Goal: Answer question/provide support: Share knowledge or assist other users

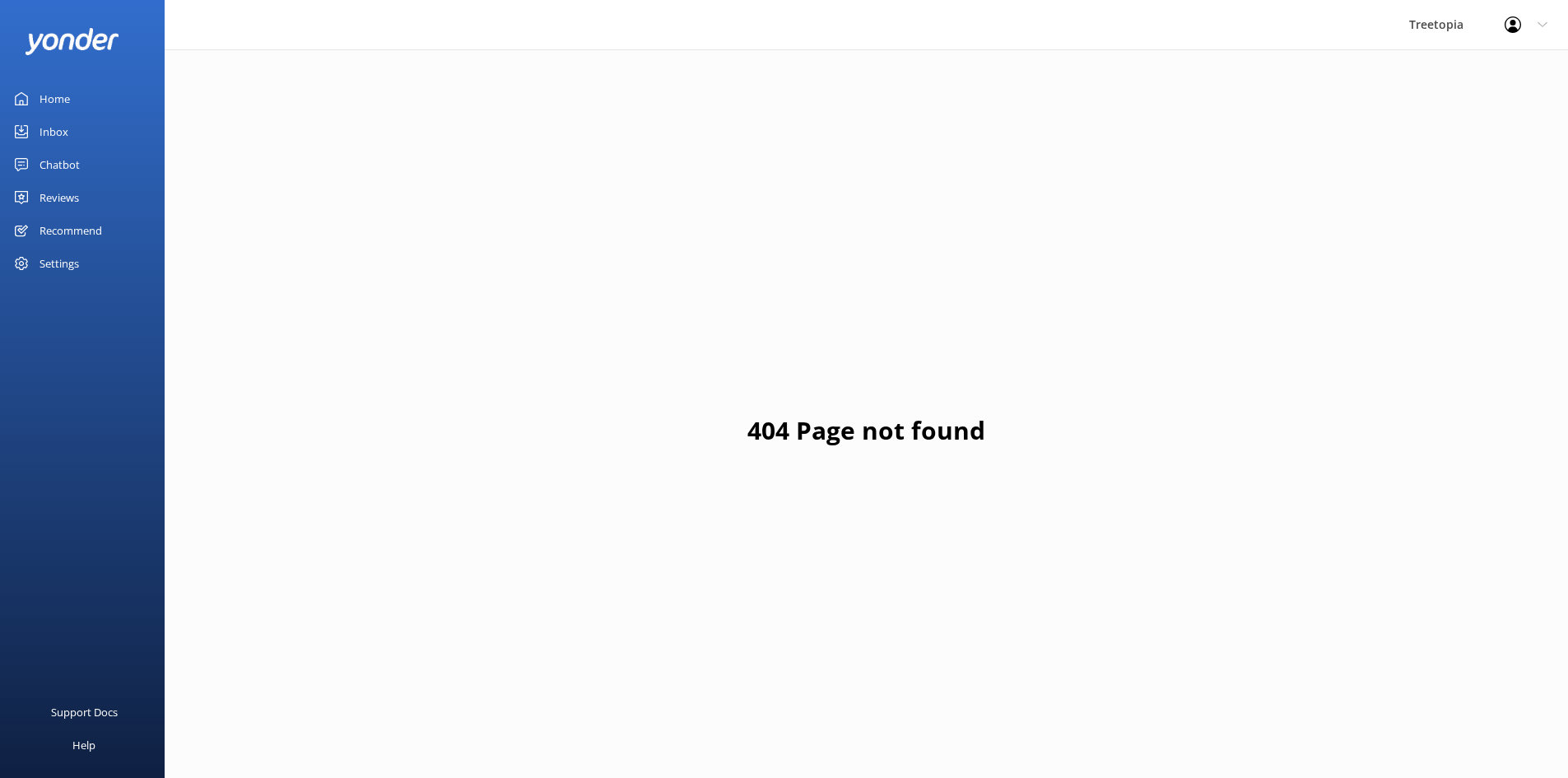
click at [37, 137] on link "Inbox" at bounding box center [82, 131] width 165 height 33
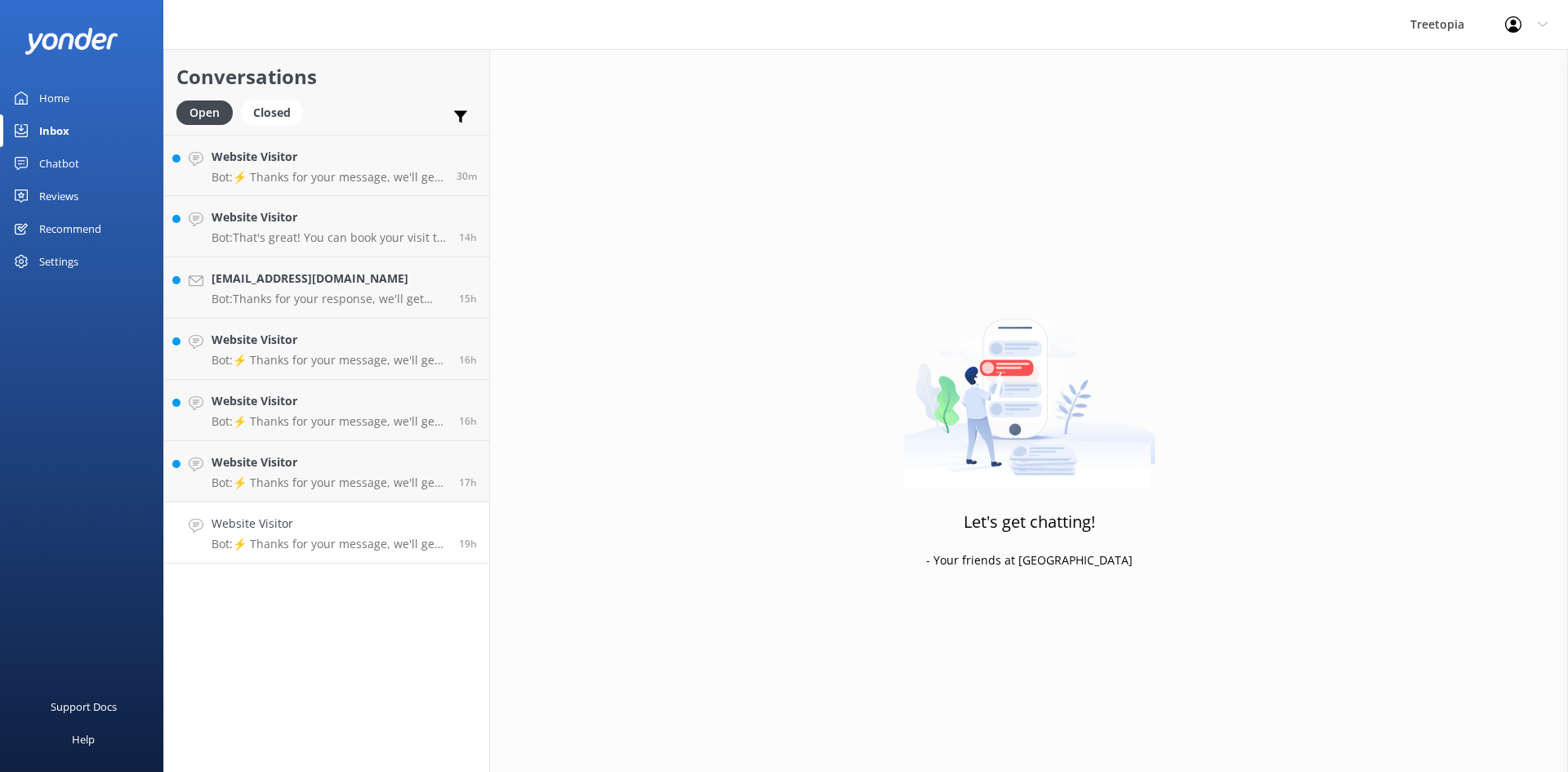
click at [346, 517] on h4 "Website Visitor" at bounding box center [329, 523] width 235 height 18
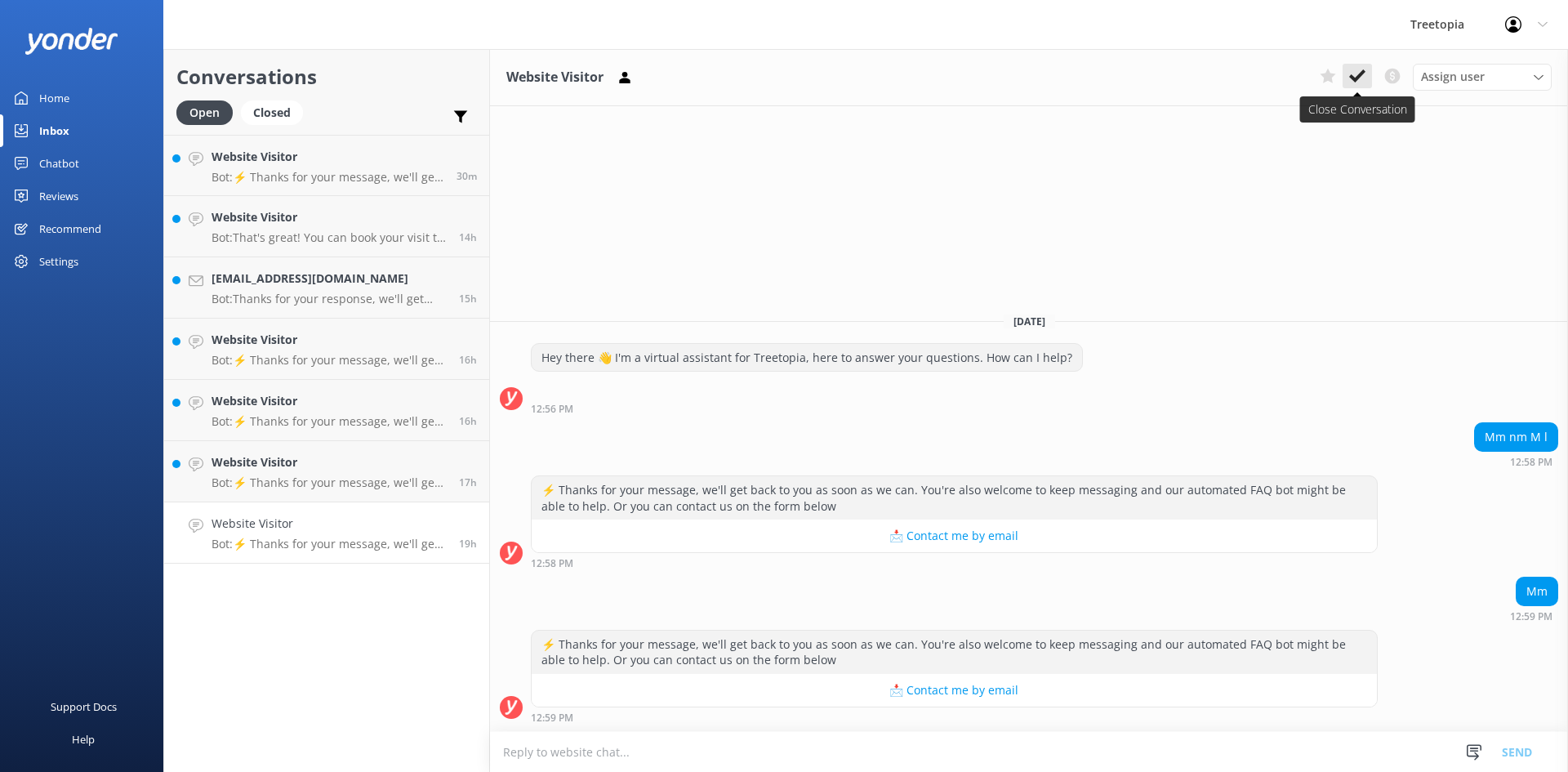
click at [1358, 72] on icon at bounding box center [1356, 75] width 16 height 16
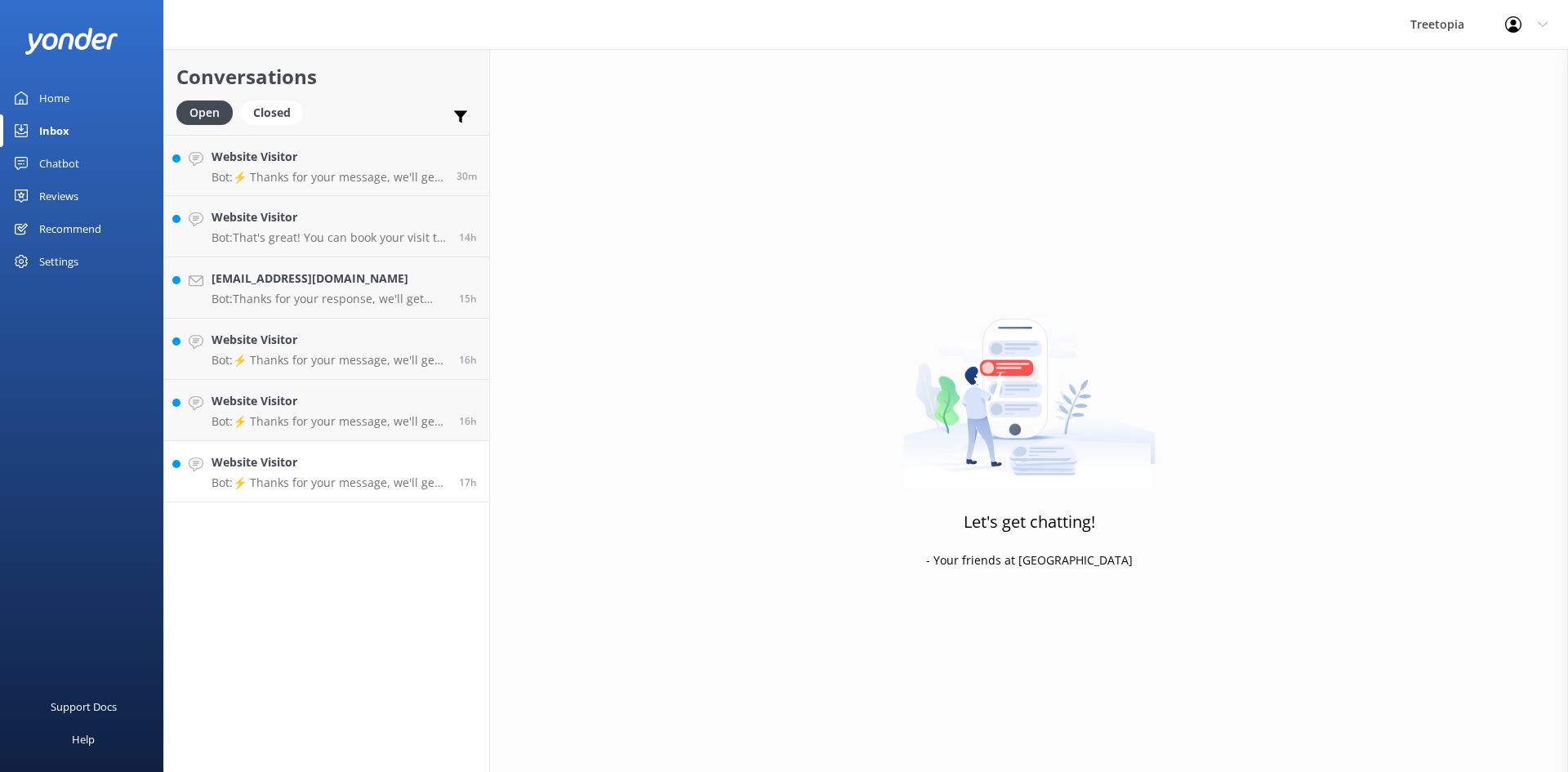
click at [383, 483] on p "Bot: ⚡ Thanks for your message, we'll get back to you as soon as we can. You're…" at bounding box center [329, 482] width 235 height 14
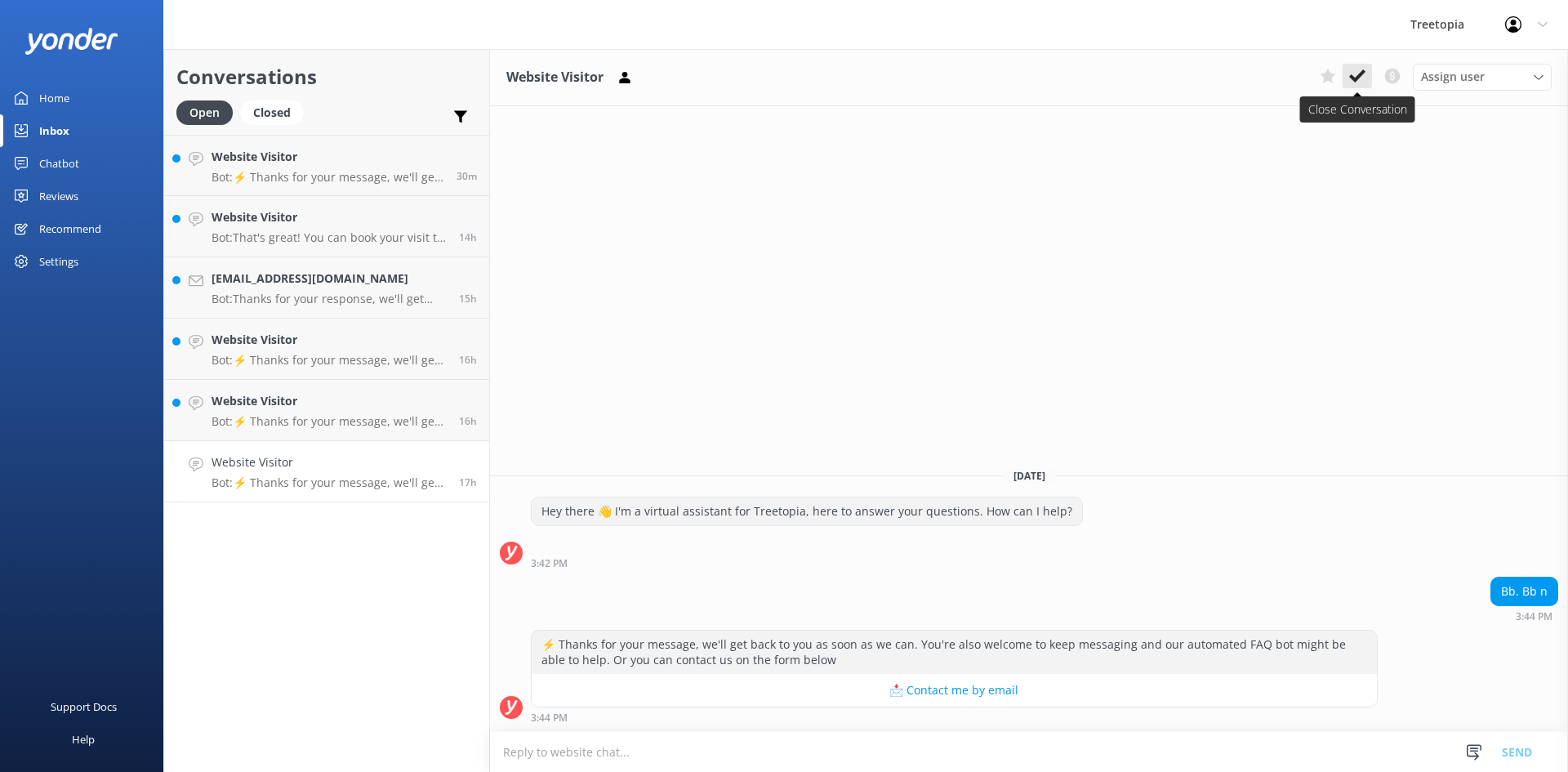
click at [1351, 73] on icon at bounding box center [1356, 75] width 16 height 16
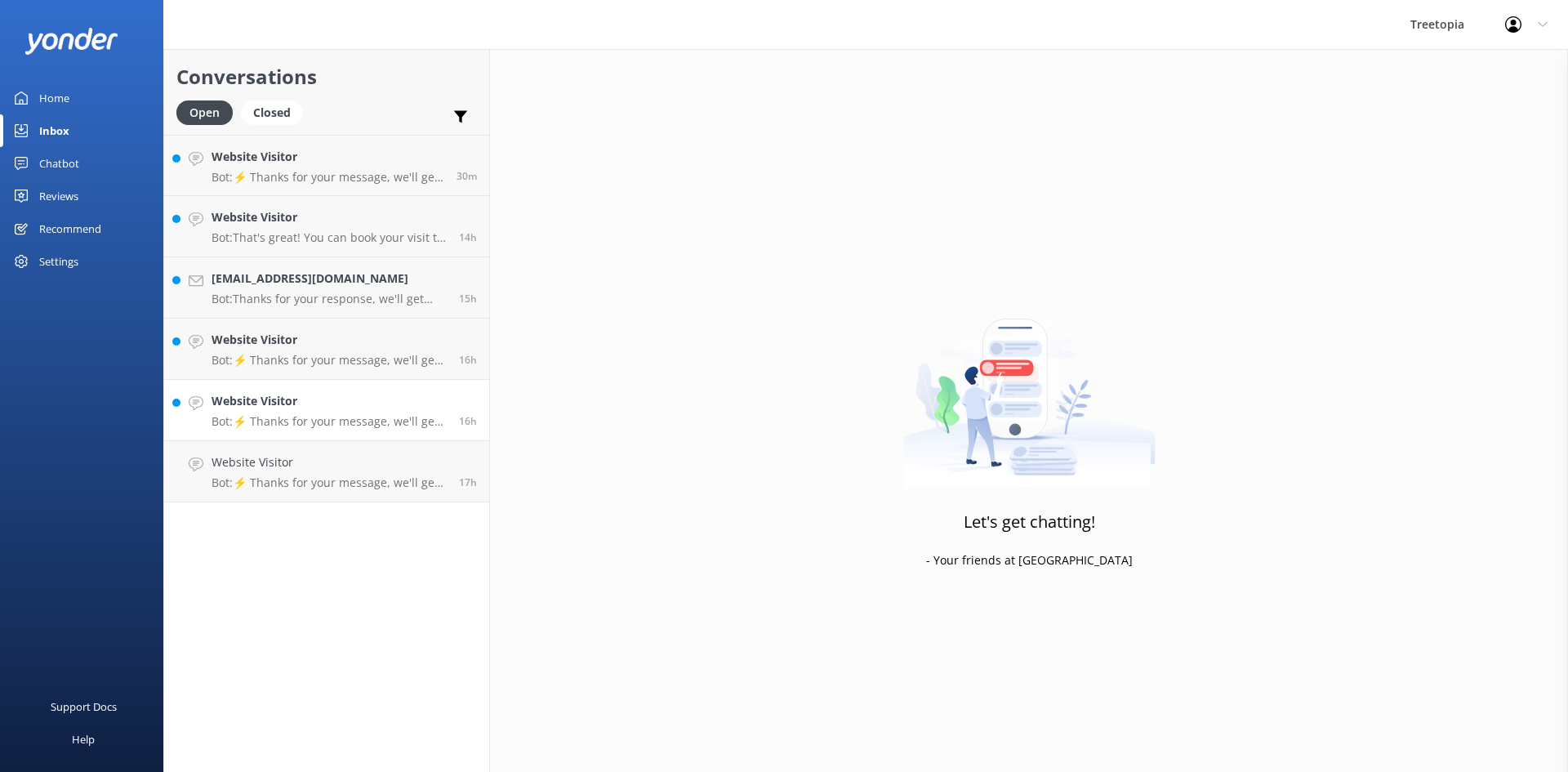
click at [375, 421] on p "Bot: ⚡ Thanks for your message, we'll get back to you as soon as we can. You're…" at bounding box center [329, 421] width 235 height 14
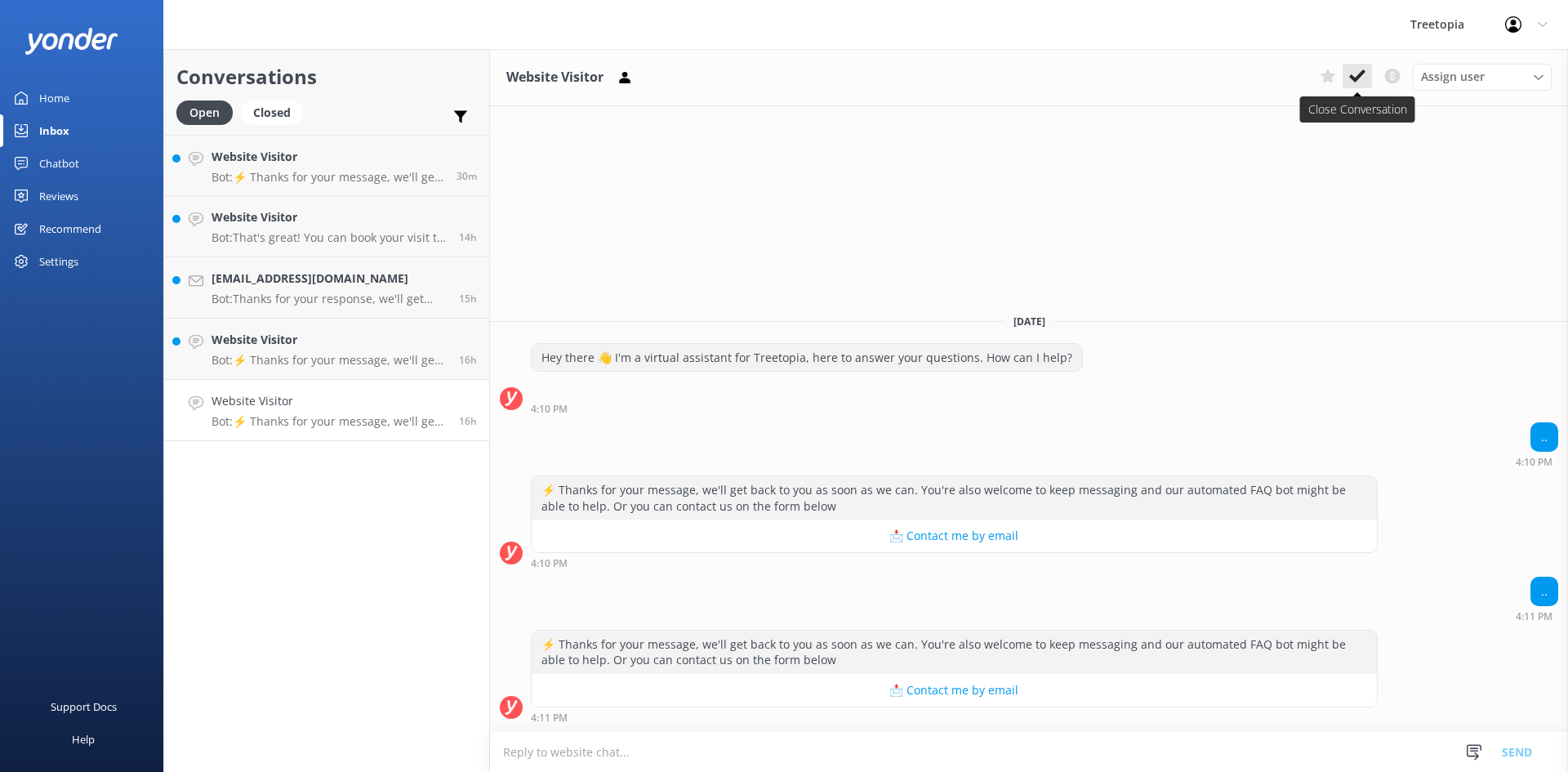
click at [1346, 79] on button at bounding box center [1356, 76] width 29 height 25
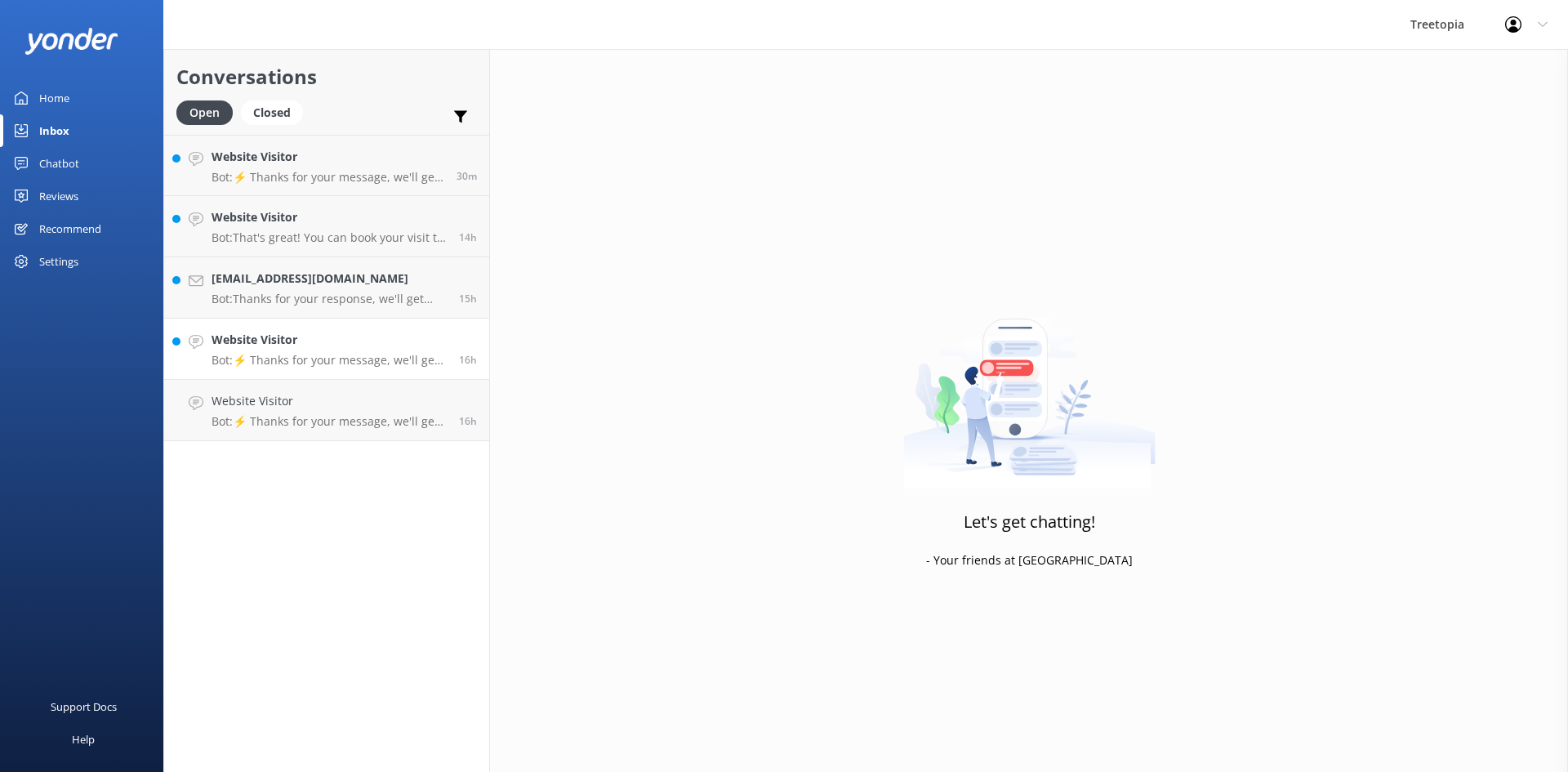
click at [377, 344] on h4 "Website Visitor" at bounding box center [329, 339] width 235 height 18
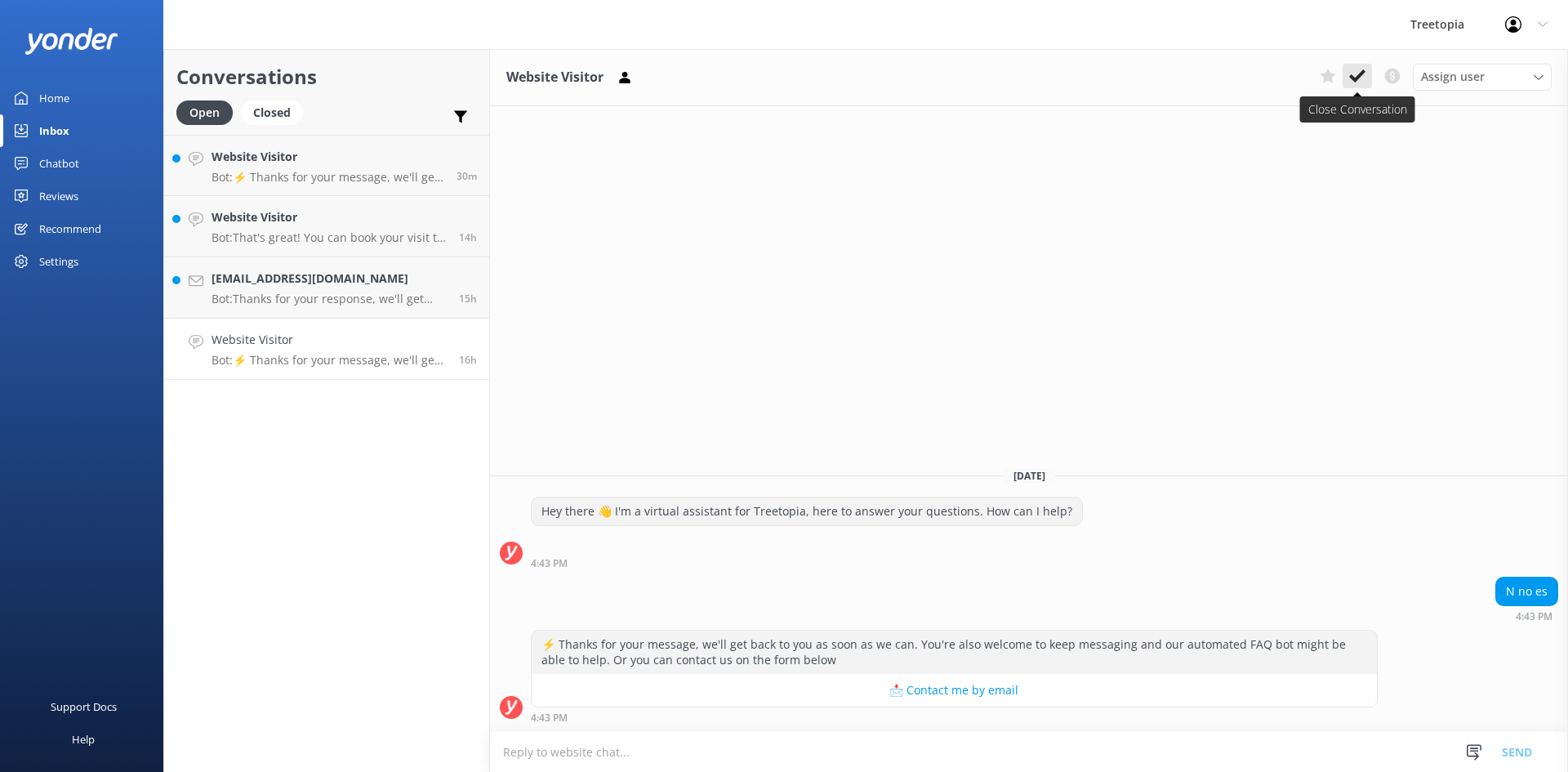
click at [1352, 75] on use at bounding box center [1356, 76] width 16 height 13
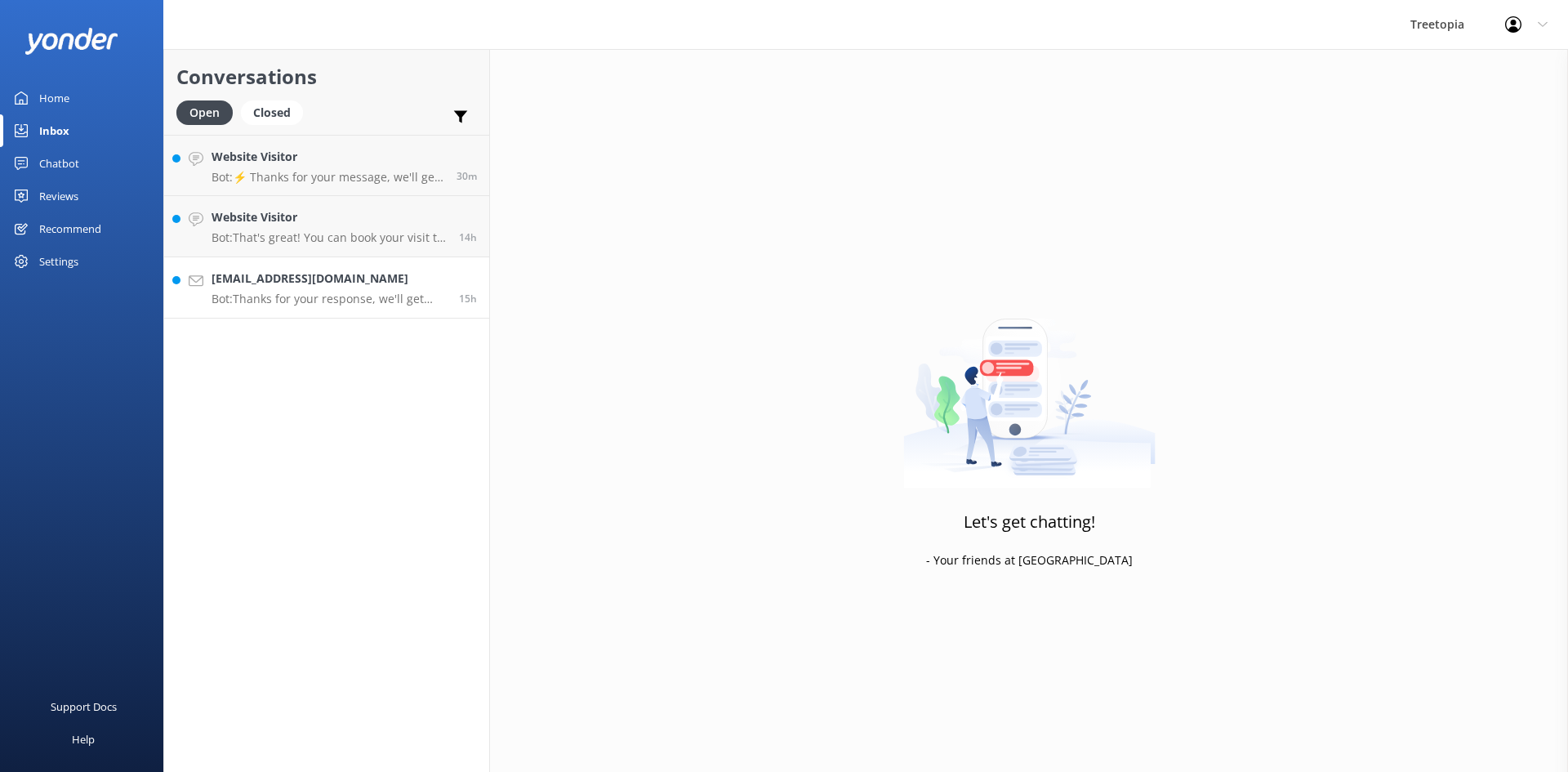
click at [364, 293] on p "Bot: Thanks for your response, we'll get back to you as soon as we can during o…" at bounding box center [329, 298] width 235 height 14
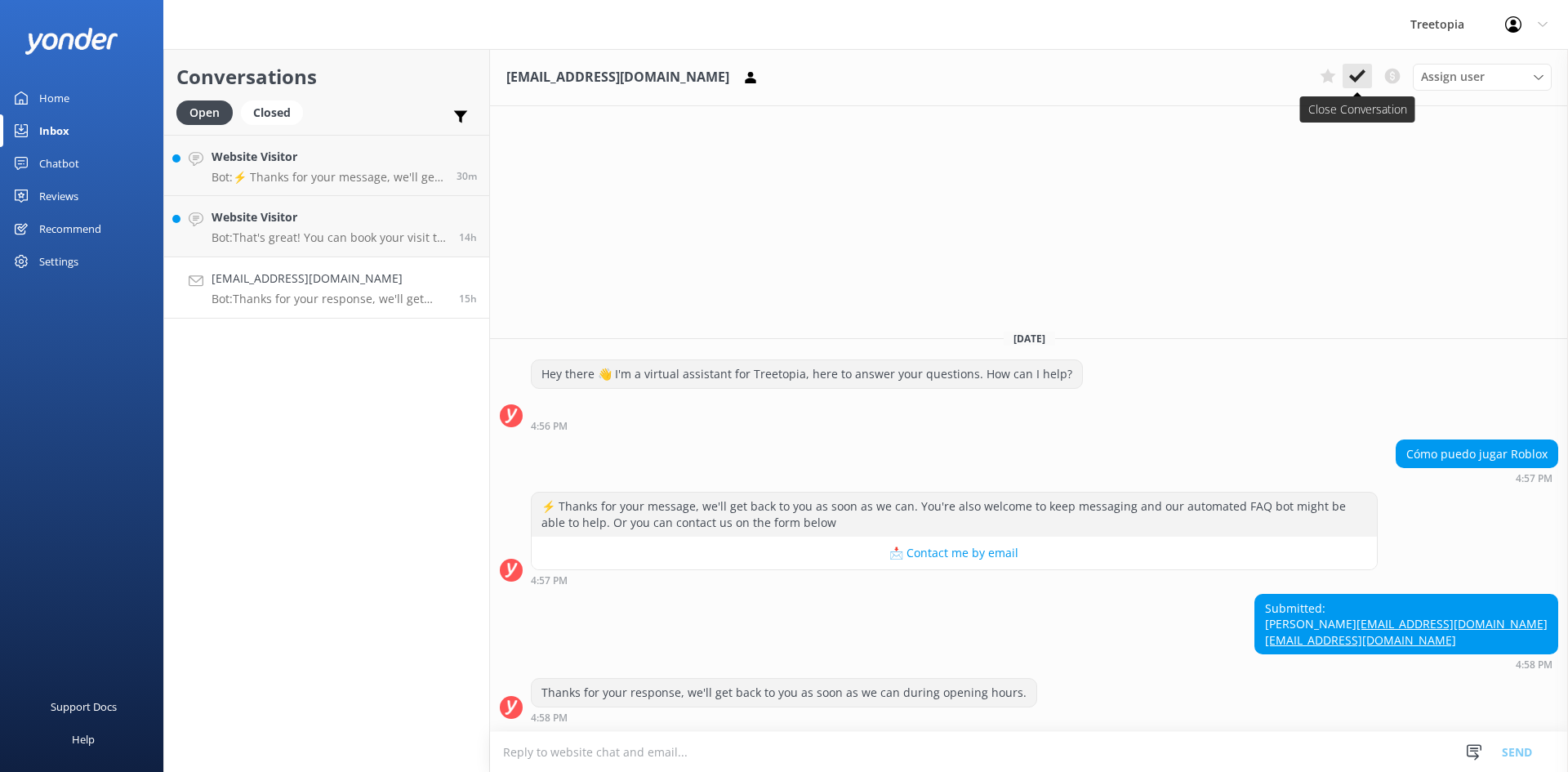
click at [1352, 81] on icon at bounding box center [1356, 75] width 16 height 16
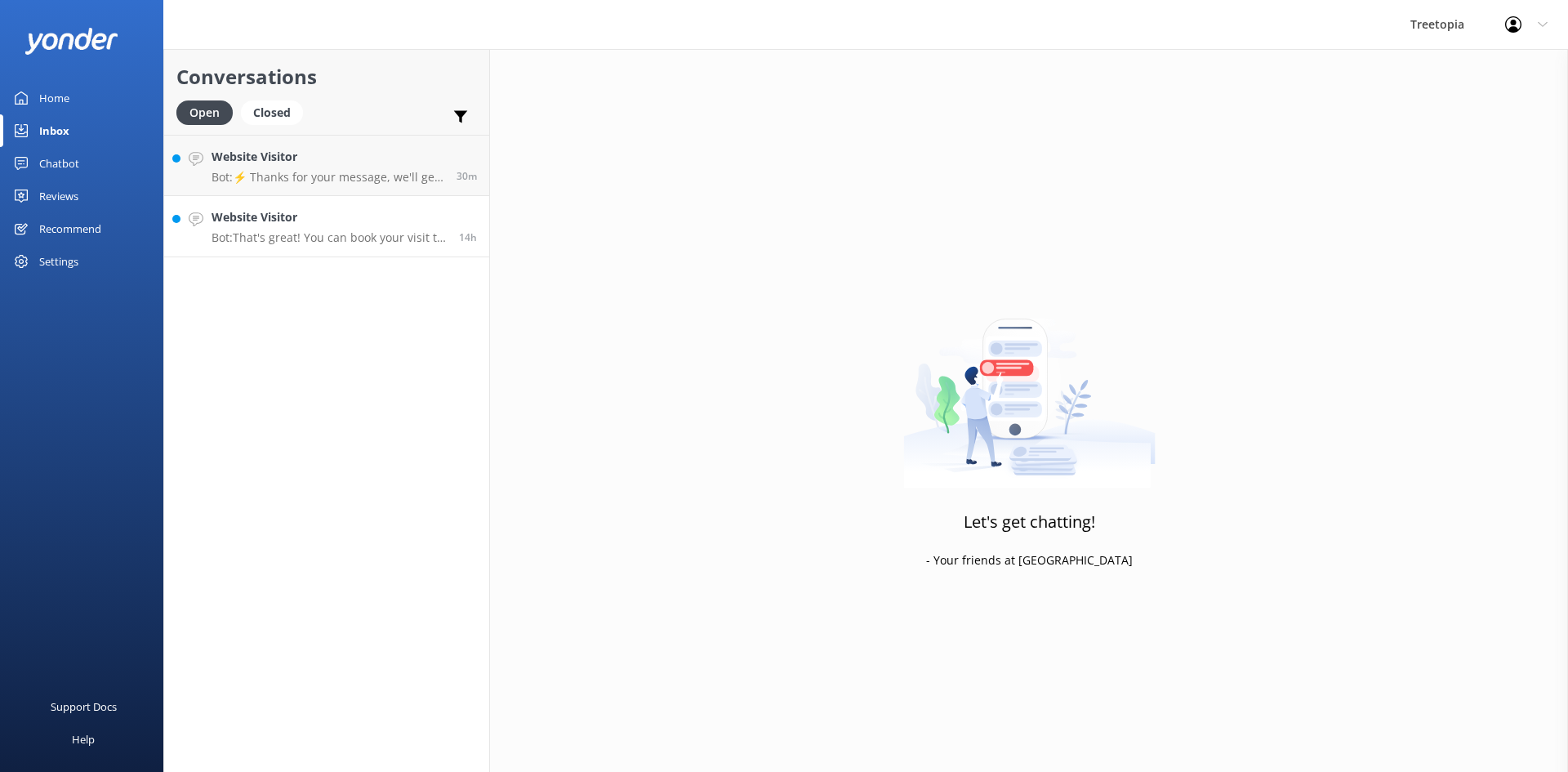
click at [353, 231] on p "Bot: That's great! You can book your visit to [GEOGRAPHIC_DATA] through our web…" at bounding box center [329, 237] width 235 height 14
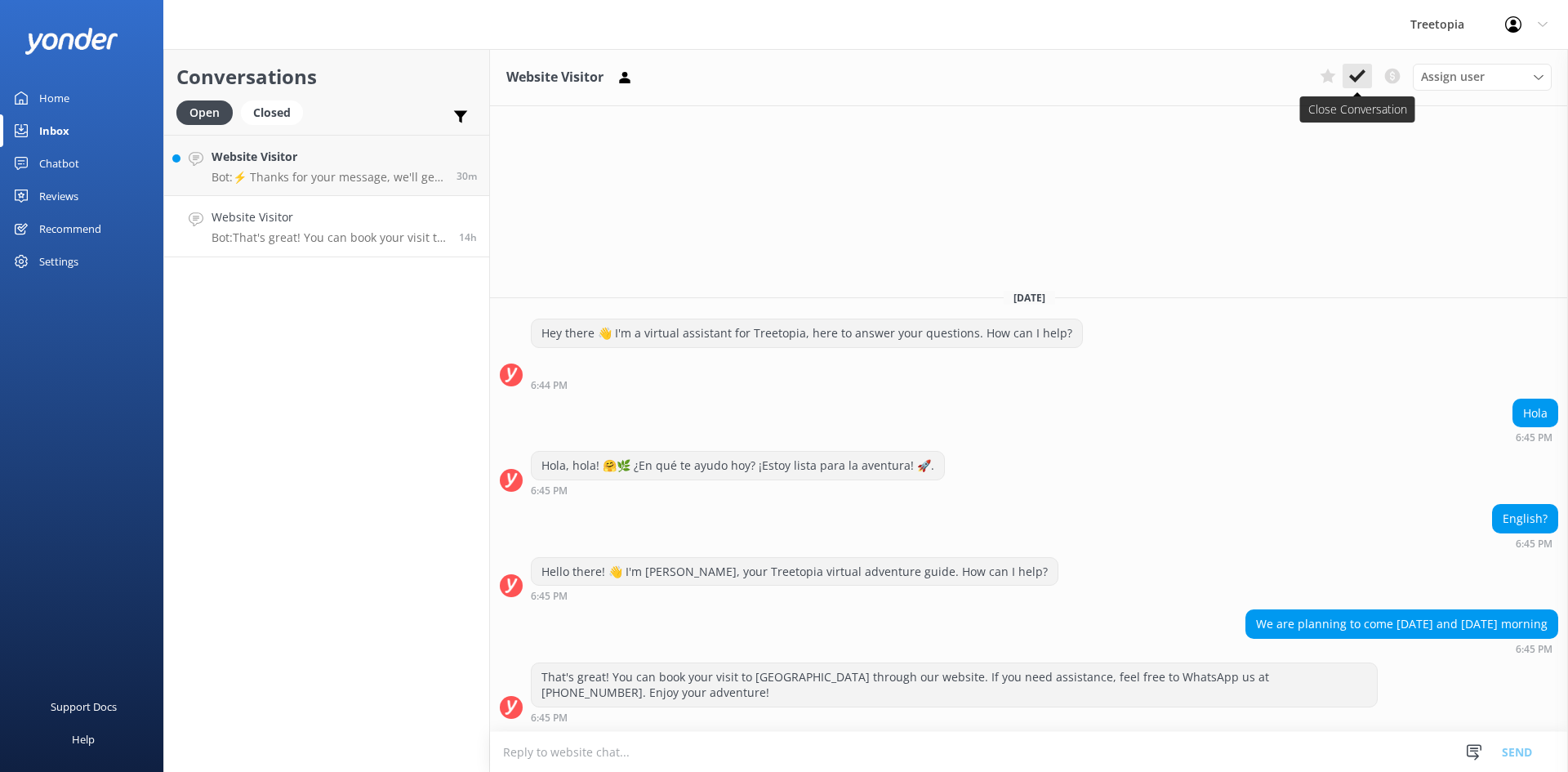
click at [1365, 87] on button at bounding box center [1356, 76] width 29 height 25
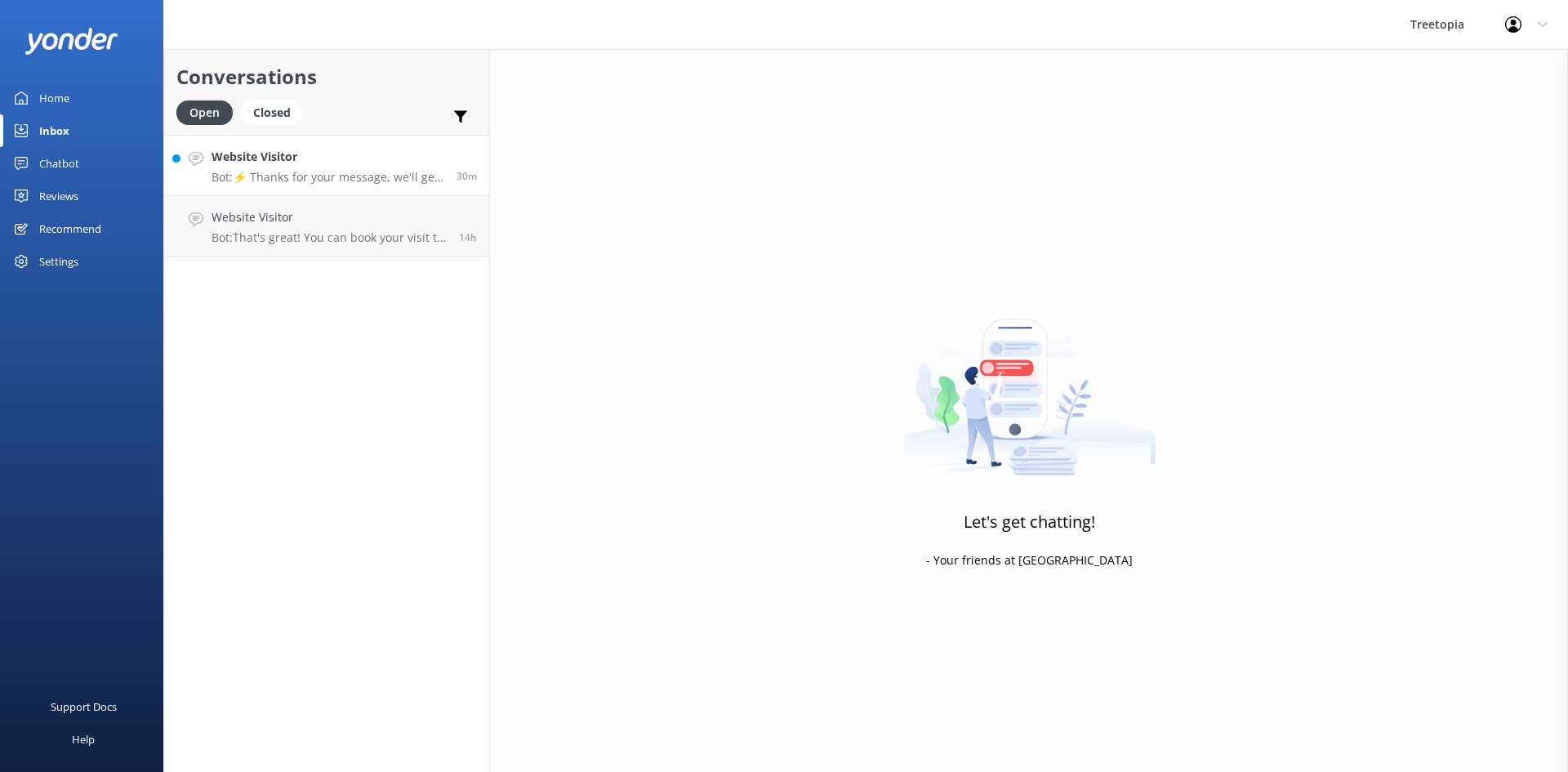
click at [289, 175] on p "Bot: ⚡ Thanks for your message, we'll get back to you as soon as we can. You're…" at bounding box center [327, 177] width 233 height 14
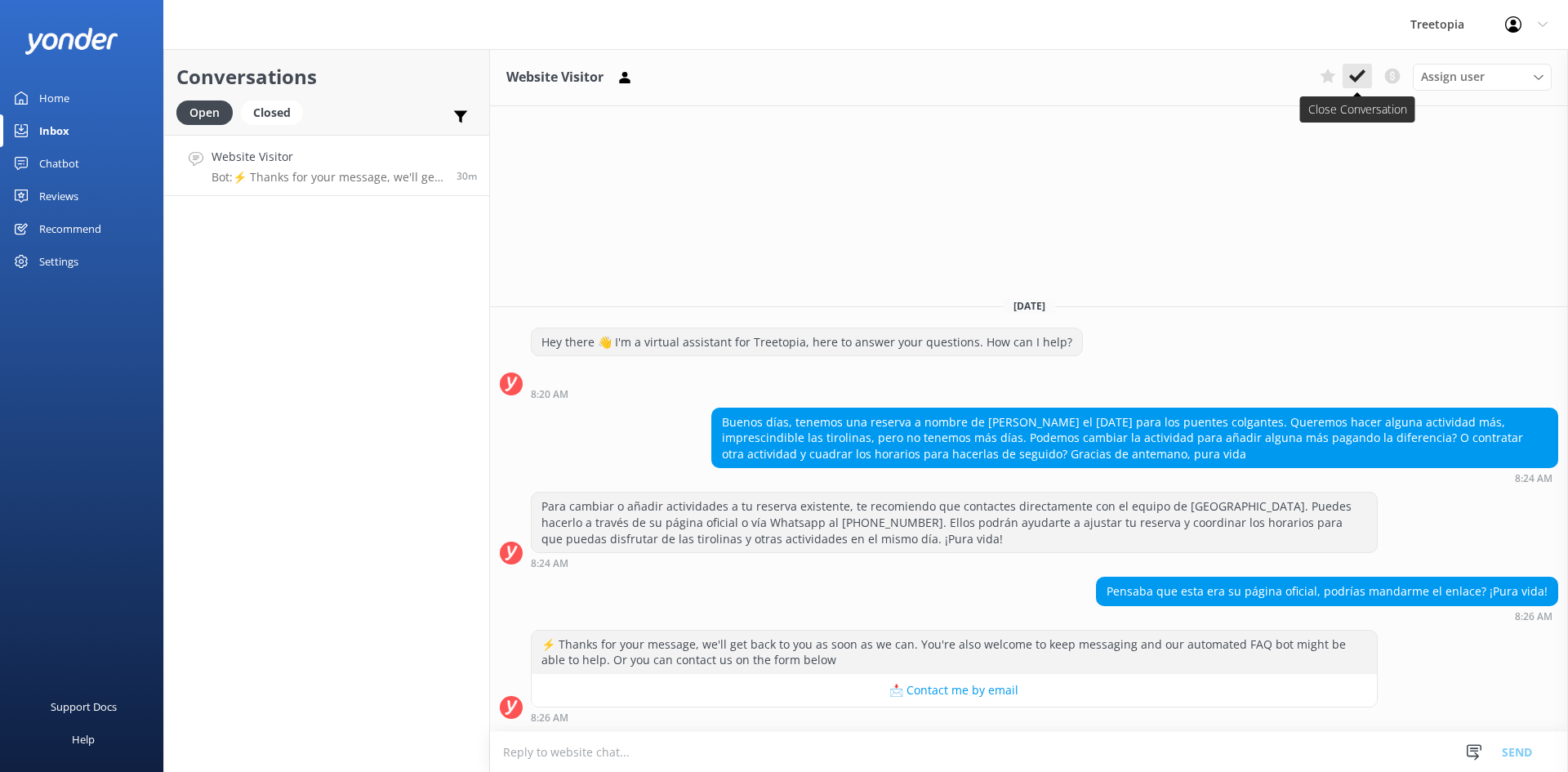
click at [1353, 81] on icon at bounding box center [1356, 75] width 16 height 16
